Goal: Information Seeking & Learning: Learn about a topic

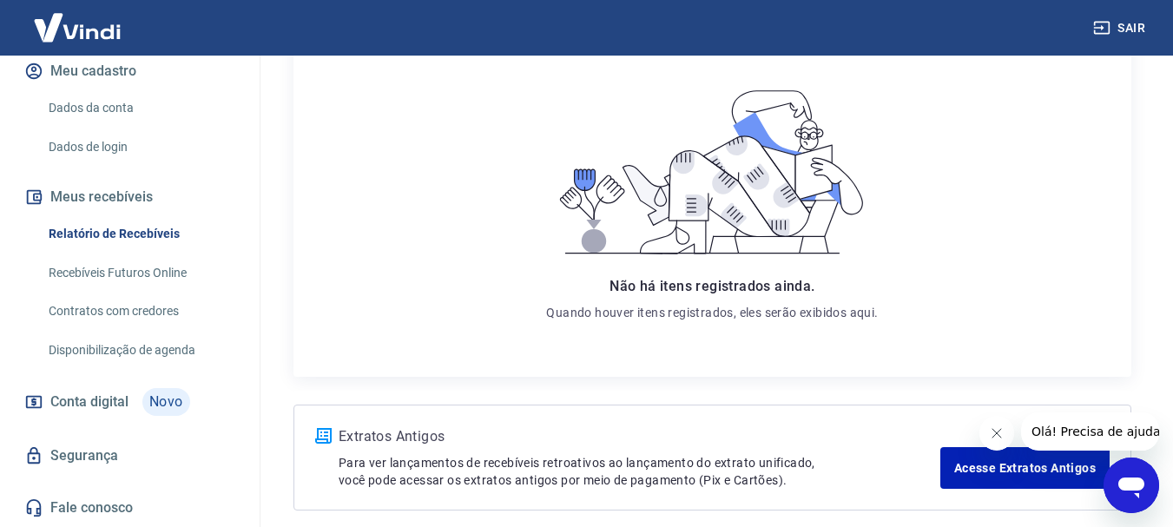
scroll to position [335, 0]
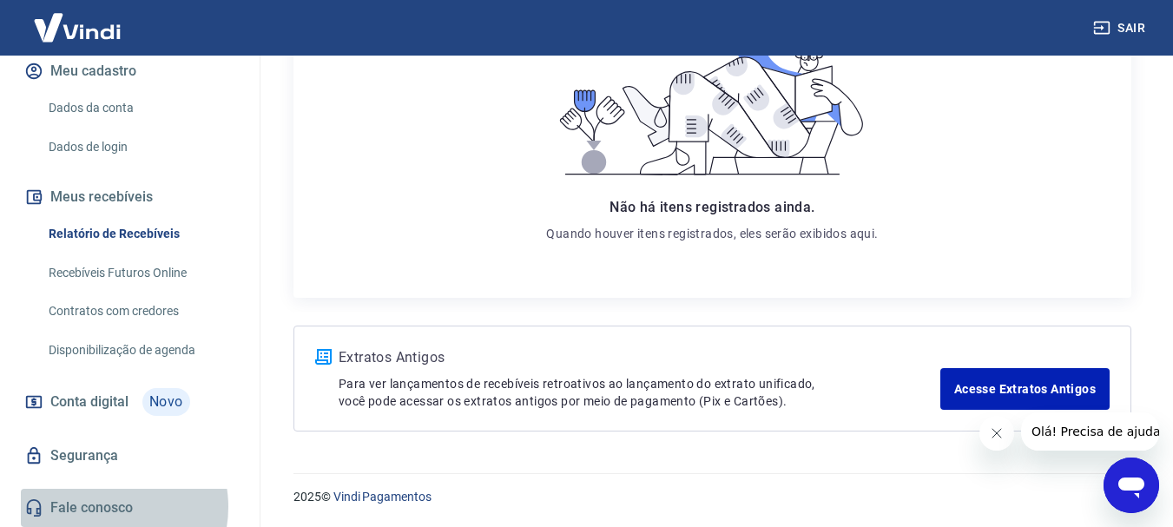
click at [105, 507] on link "Fale conosco" at bounding box center [130, 508] width 218 height 38
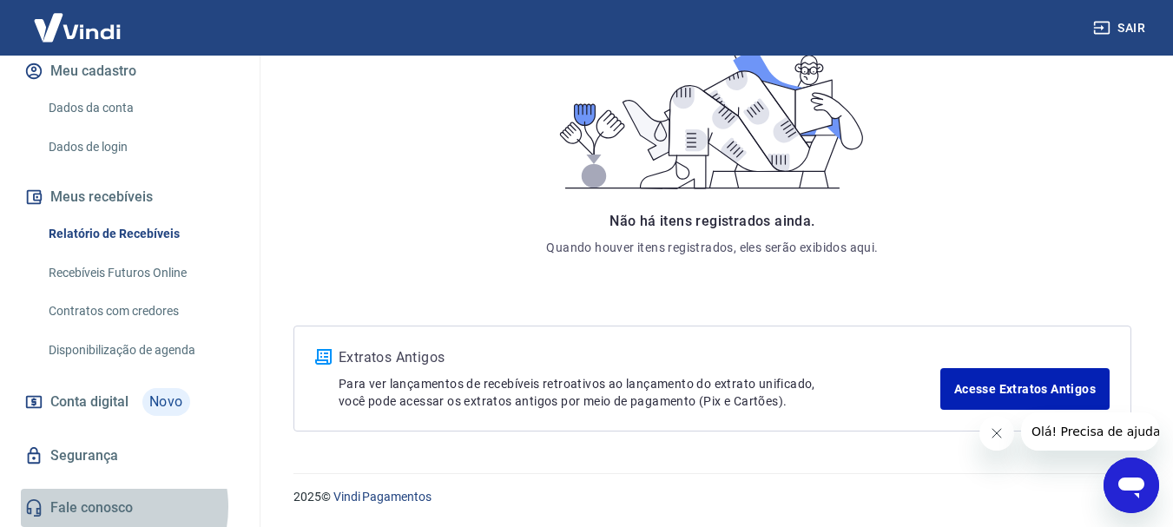
scroll to position [42, 0]
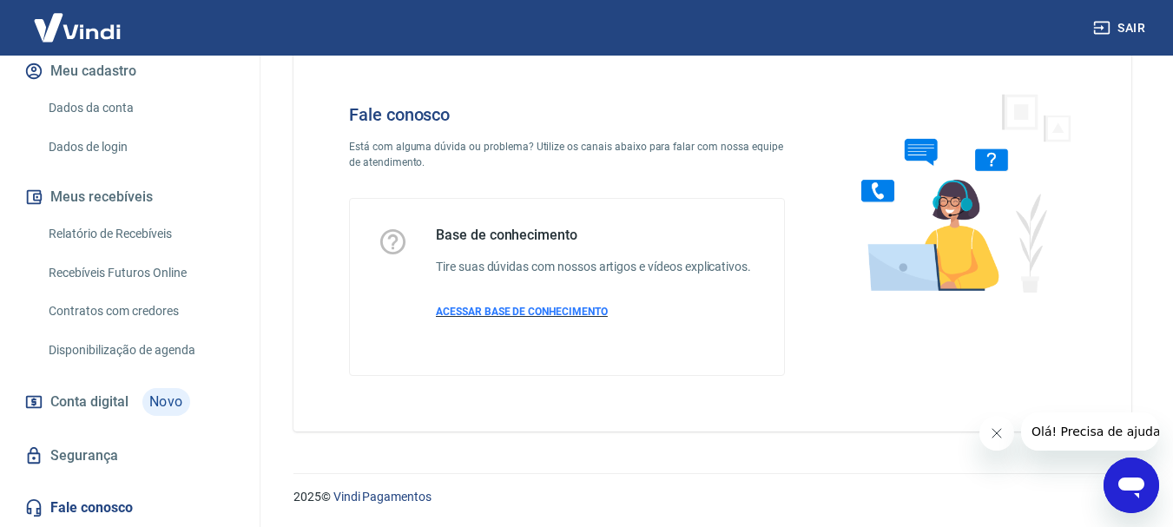
click at [552, 304] on p "ACESSAR BASE DE CONHECIMENTO" at bounding box center [593, 312] width 315 height 16
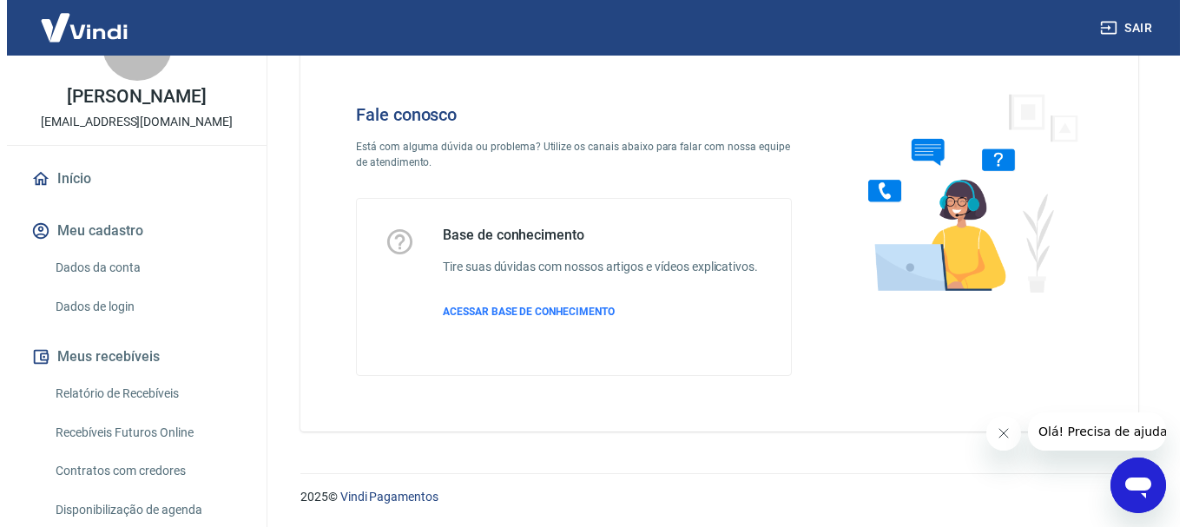
scroll to position [0, 0]
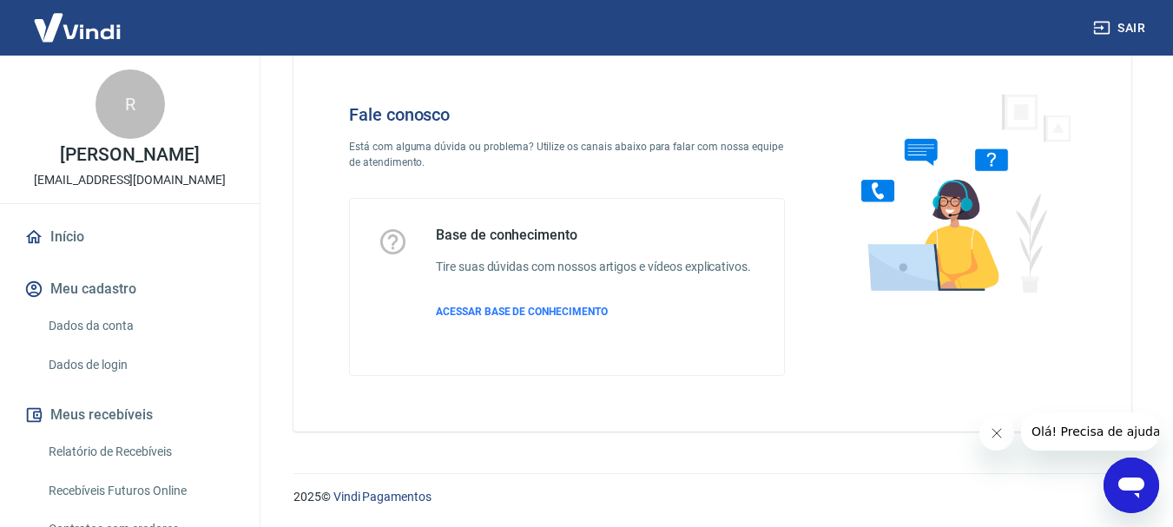
click at [394, 243] on icon at bounding box center [392, 241] width 25 height 25
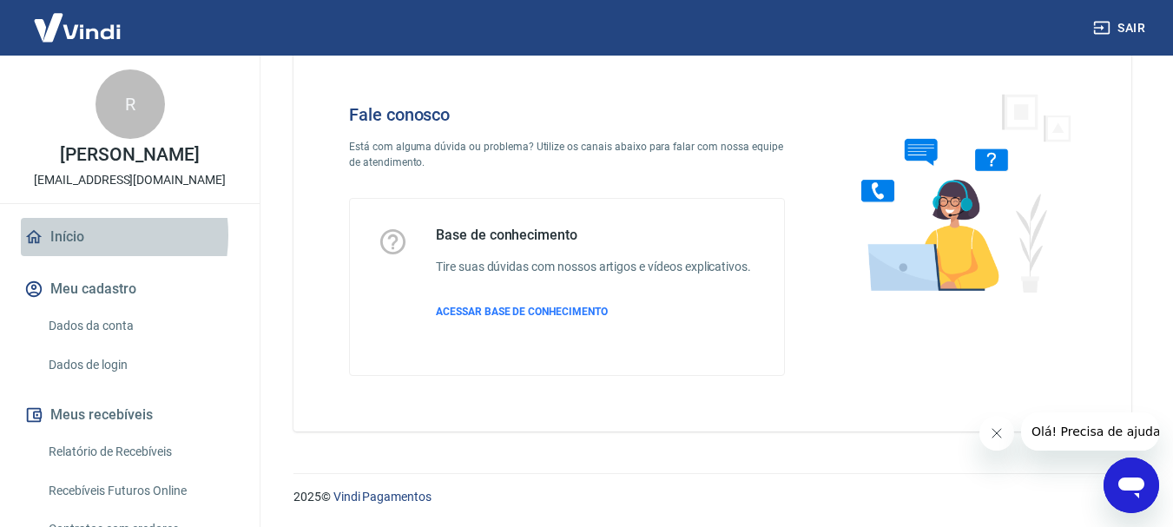
click at [70, 235] on link "Início" at bounding box center [130, 237] width 218 height 38
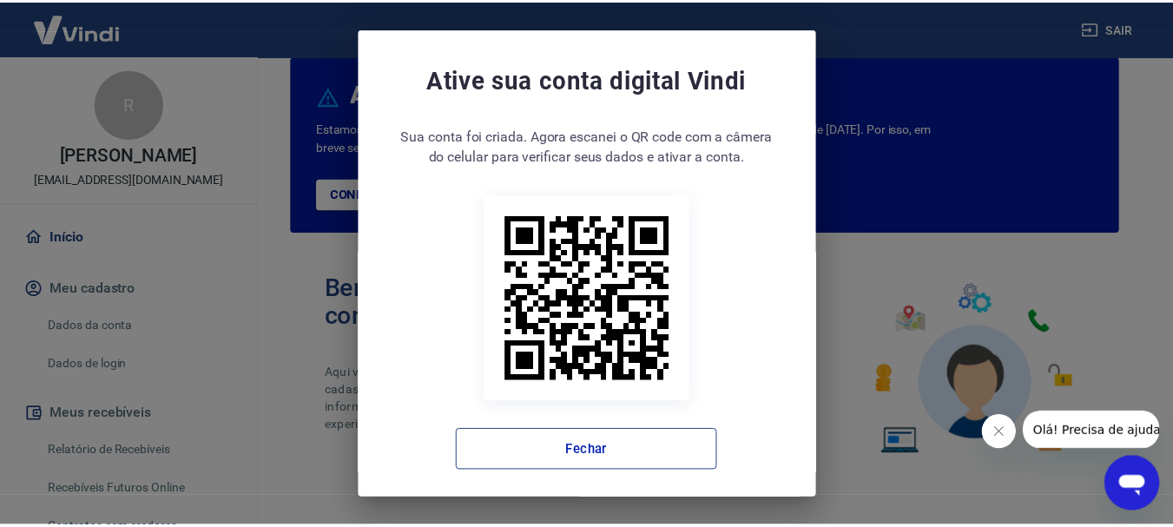
scroll to position [170, 0]
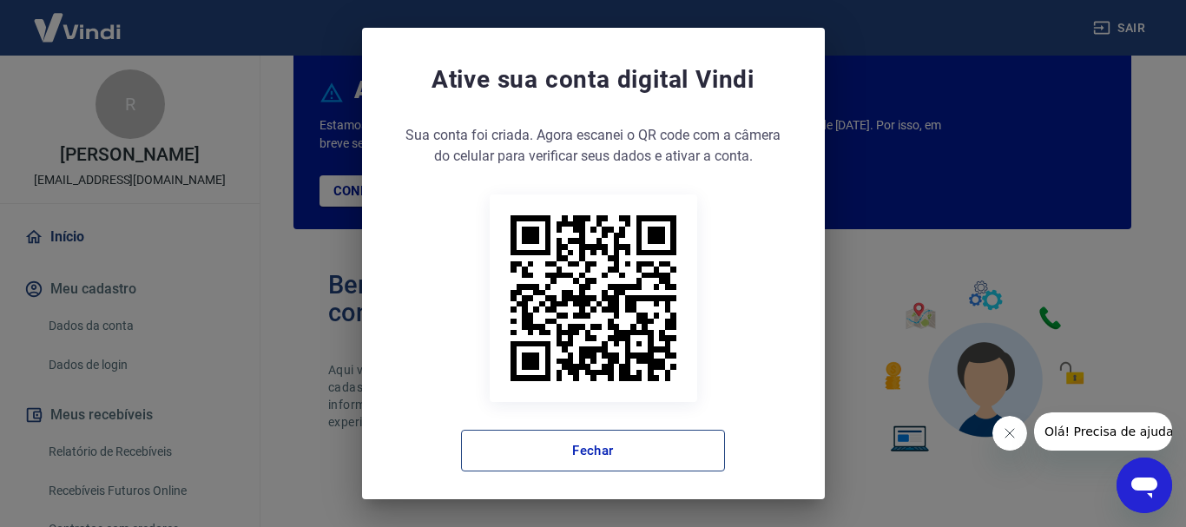
click at [557, 450] on button "Fechar" at bounding box center [593, 451] width 264 height 42
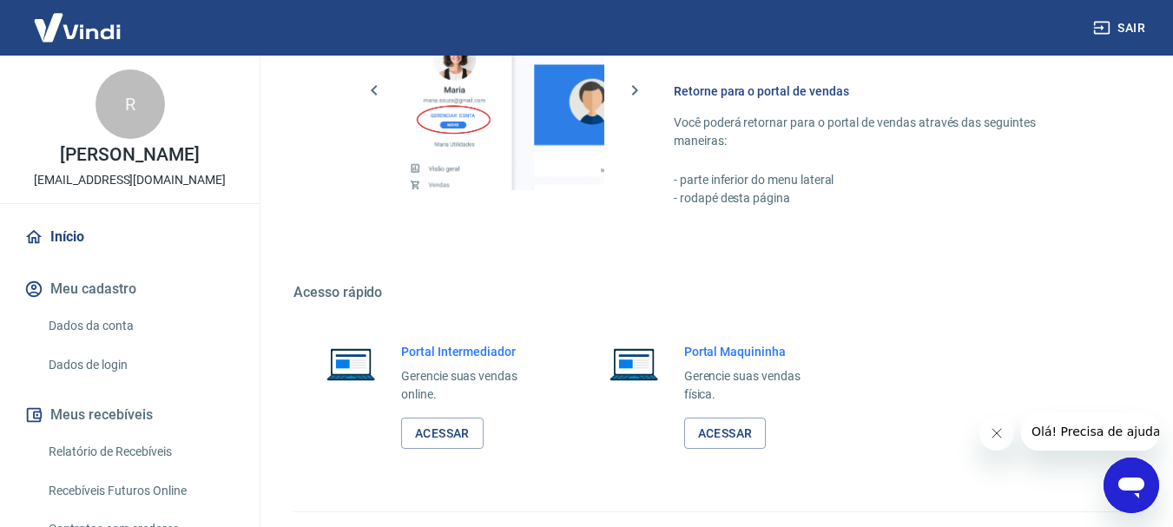
scroll to position [1206, 0]
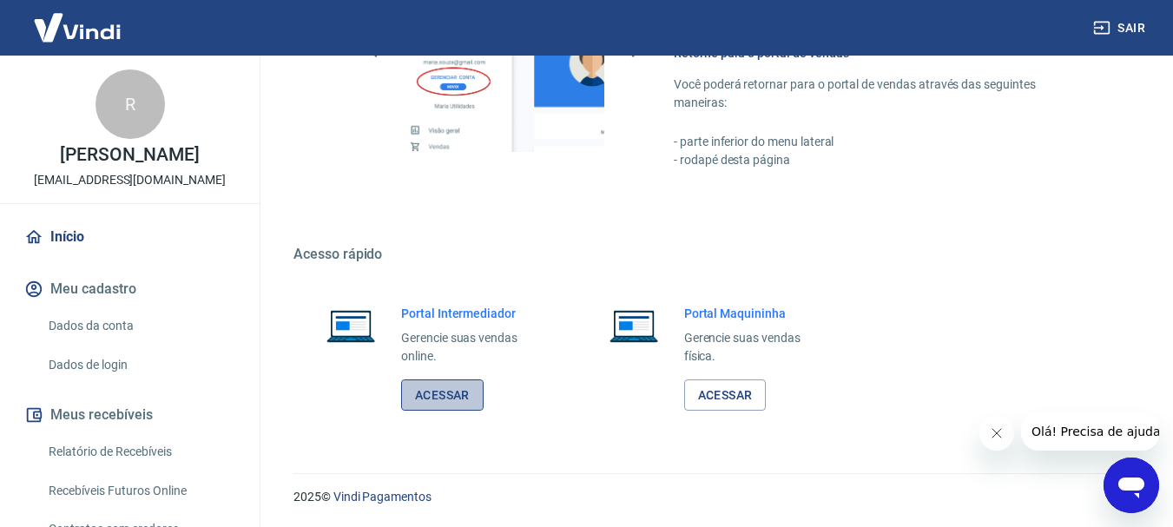
click at [458, 396] on link "Acessar" at bounding box center [442, 395] width 82 height 32
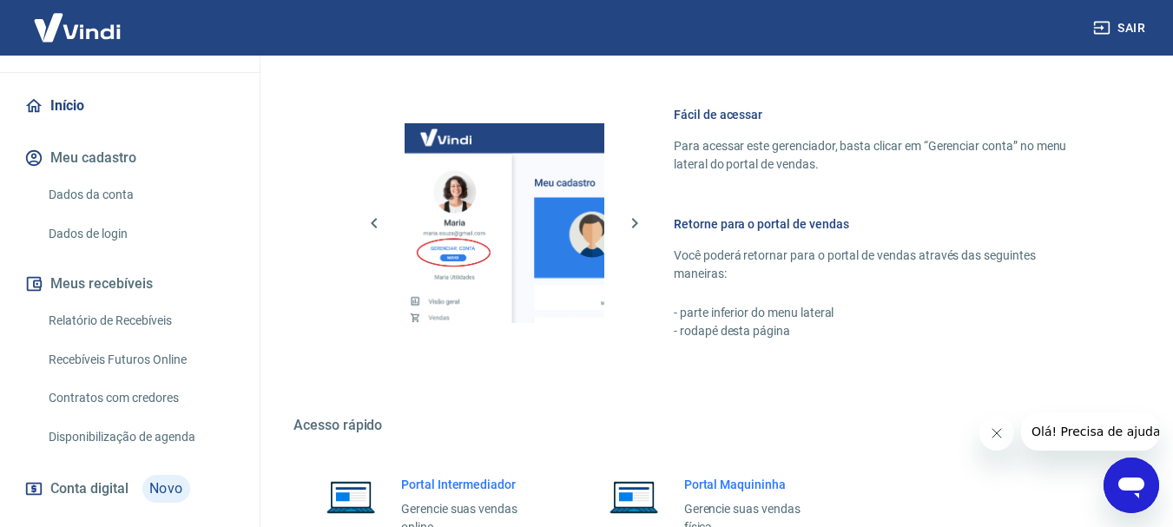
scroll to position [1032, 0]
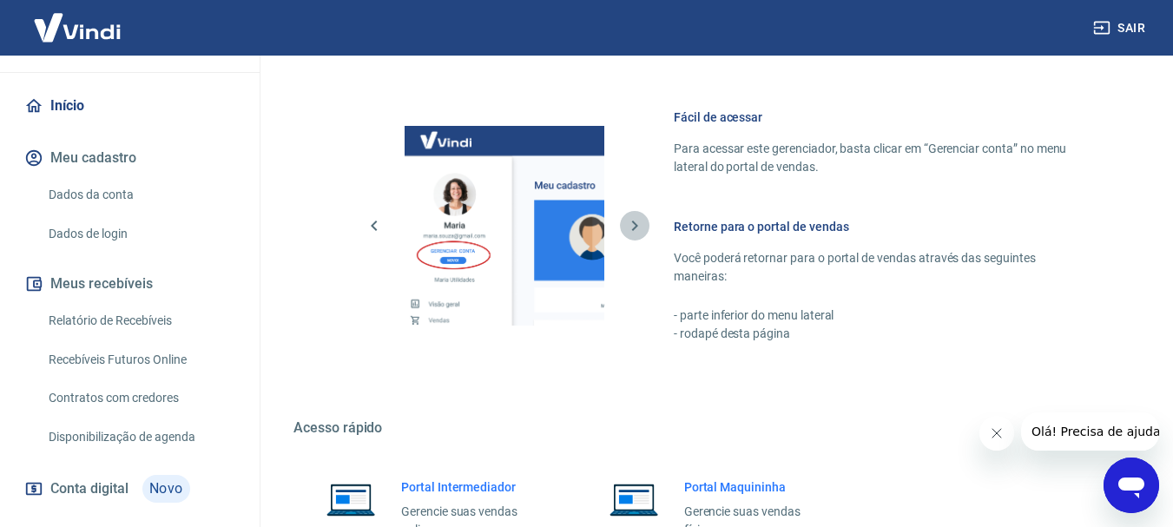
click at [632, 229] on icon "button" at bounding box center [635, 226] width 6 height 10
click at [636, 227] on icon "button" at bounding box center [635, 226] width 6 height 10
click at [376, 229] on icon "button" at bounding box center [374, 226] width 6 height 10
click at [371, 228] on icon "button" at bounding box center [374, 225] width 21 height 21
click at [372, 228] on icon "button" at bounding box center [374, 225] width 21 height 21
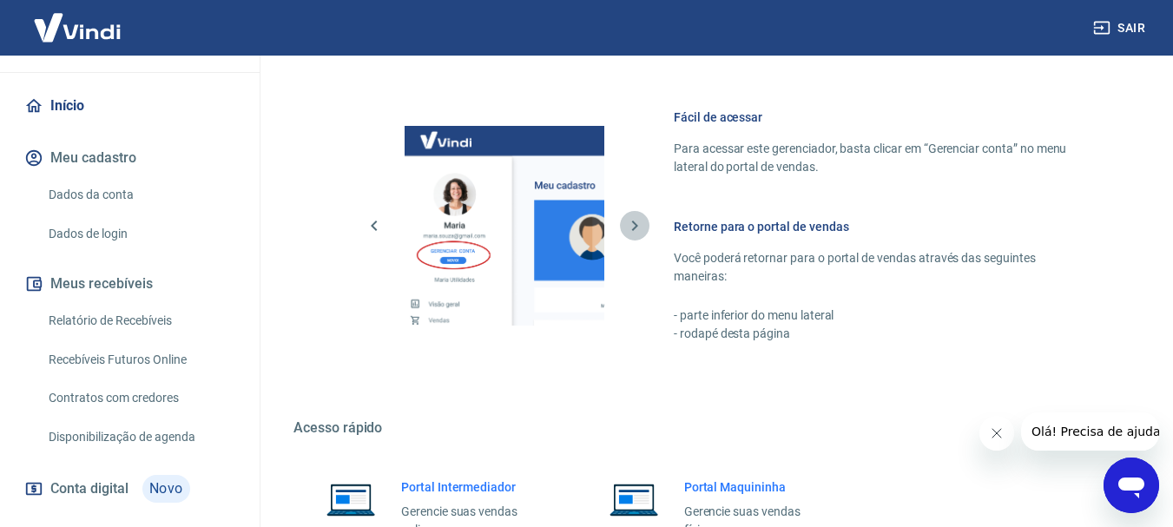
click at [635, 227] on icon "button" at bounding box center [635, 226] width 6 height 10
